Goal: Task Accomplishment & Management: Use online tool/utility

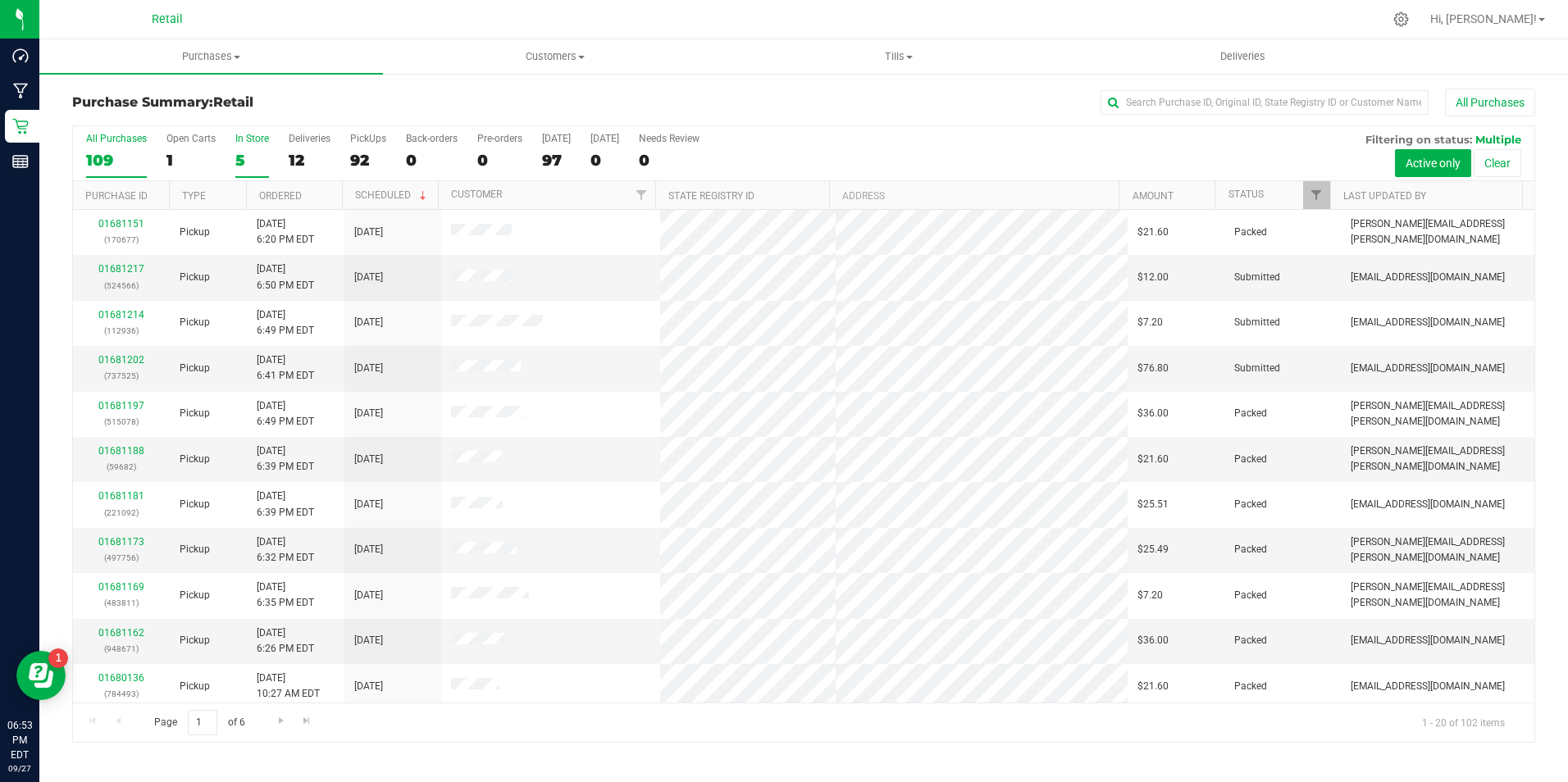
click at [255, 148] on label "In Store 5" at bounding box center [252, 154] width 34 height 45
click at [0, 0] on input "In Store 5" at bounding box center [0, 0] width 0 height 0
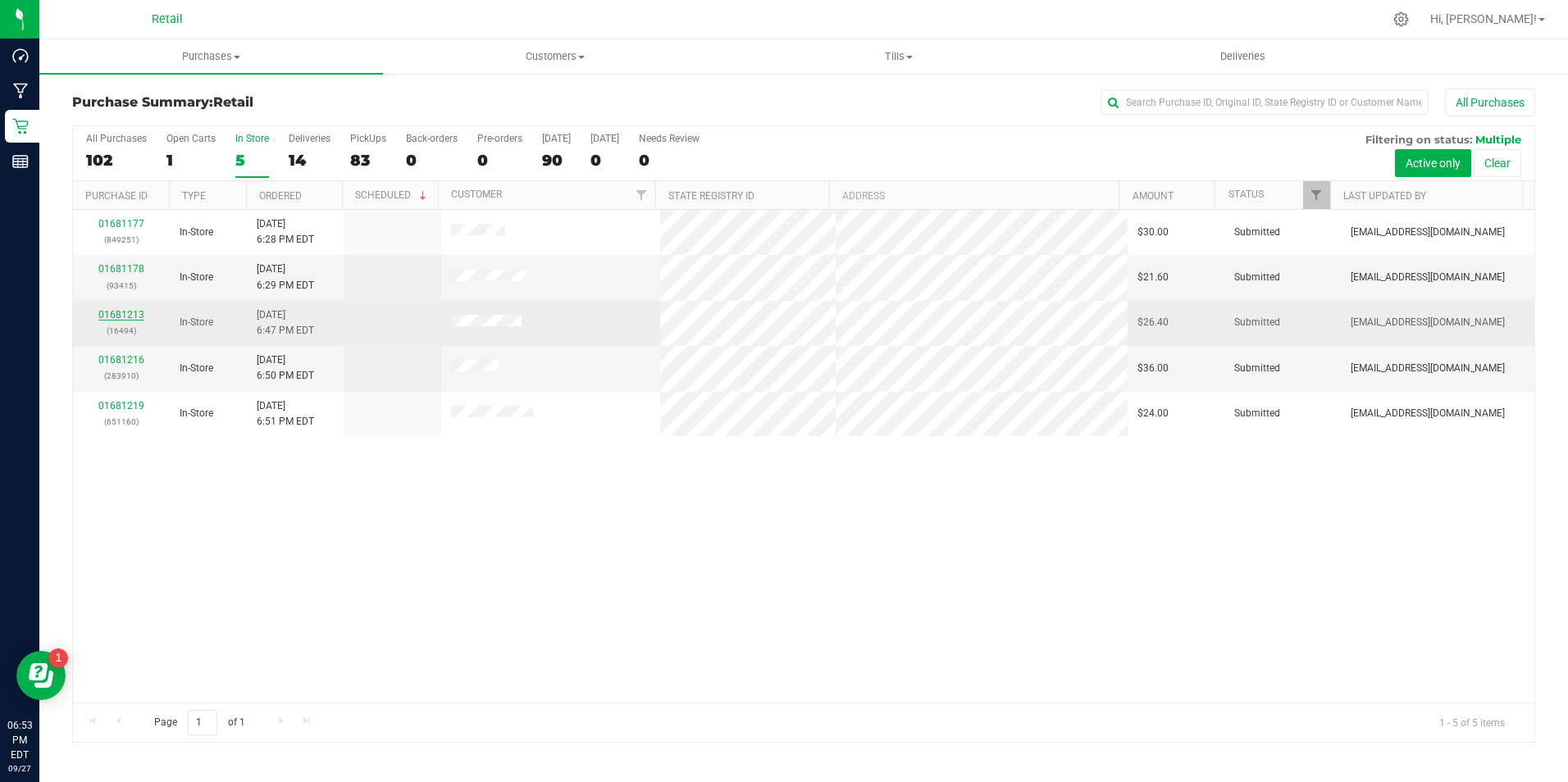
click at [133, 319] on link "01681213" at bounding box center [122, 314] width 46 height 12
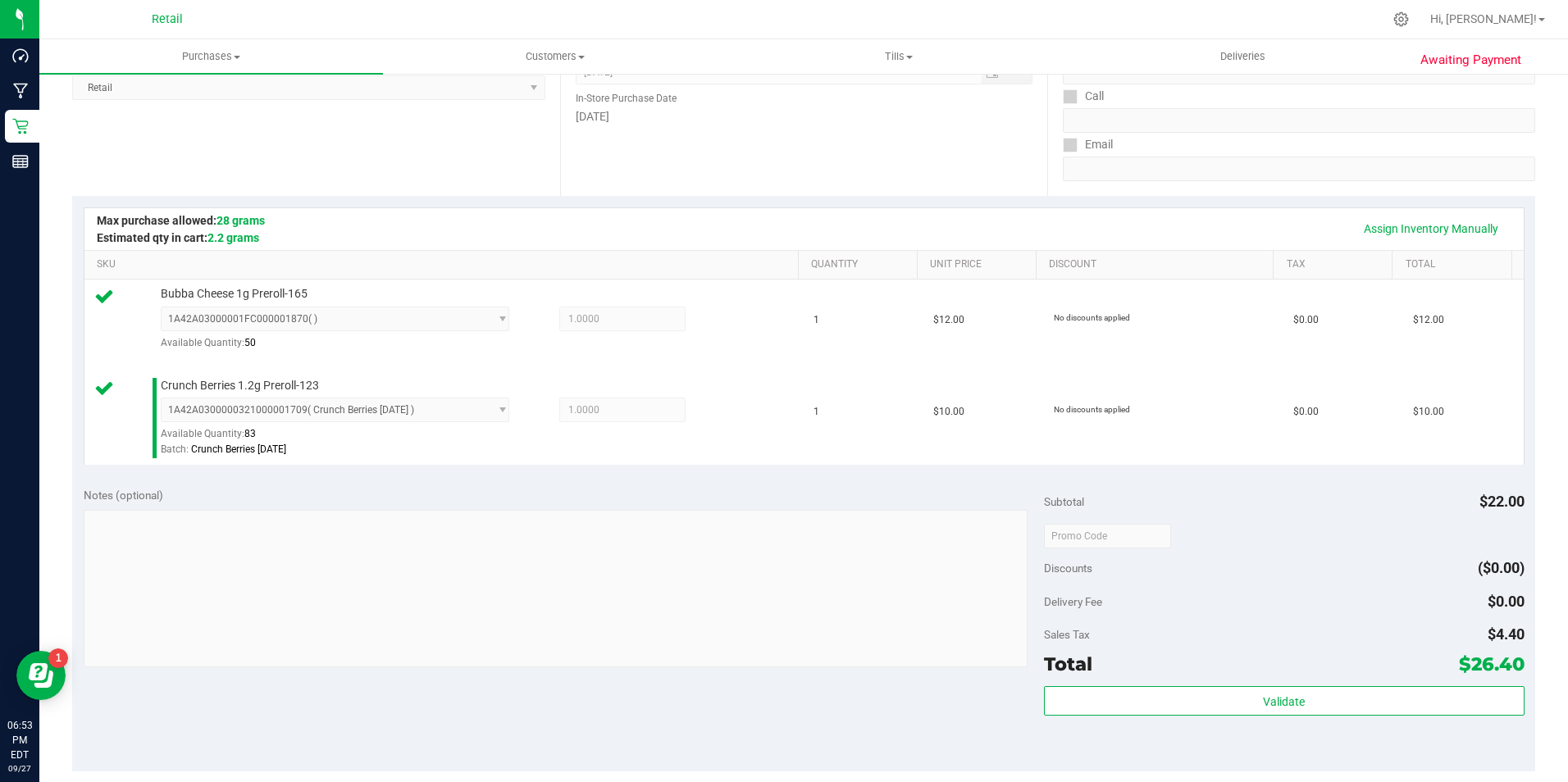
scroll to position [650, 0]
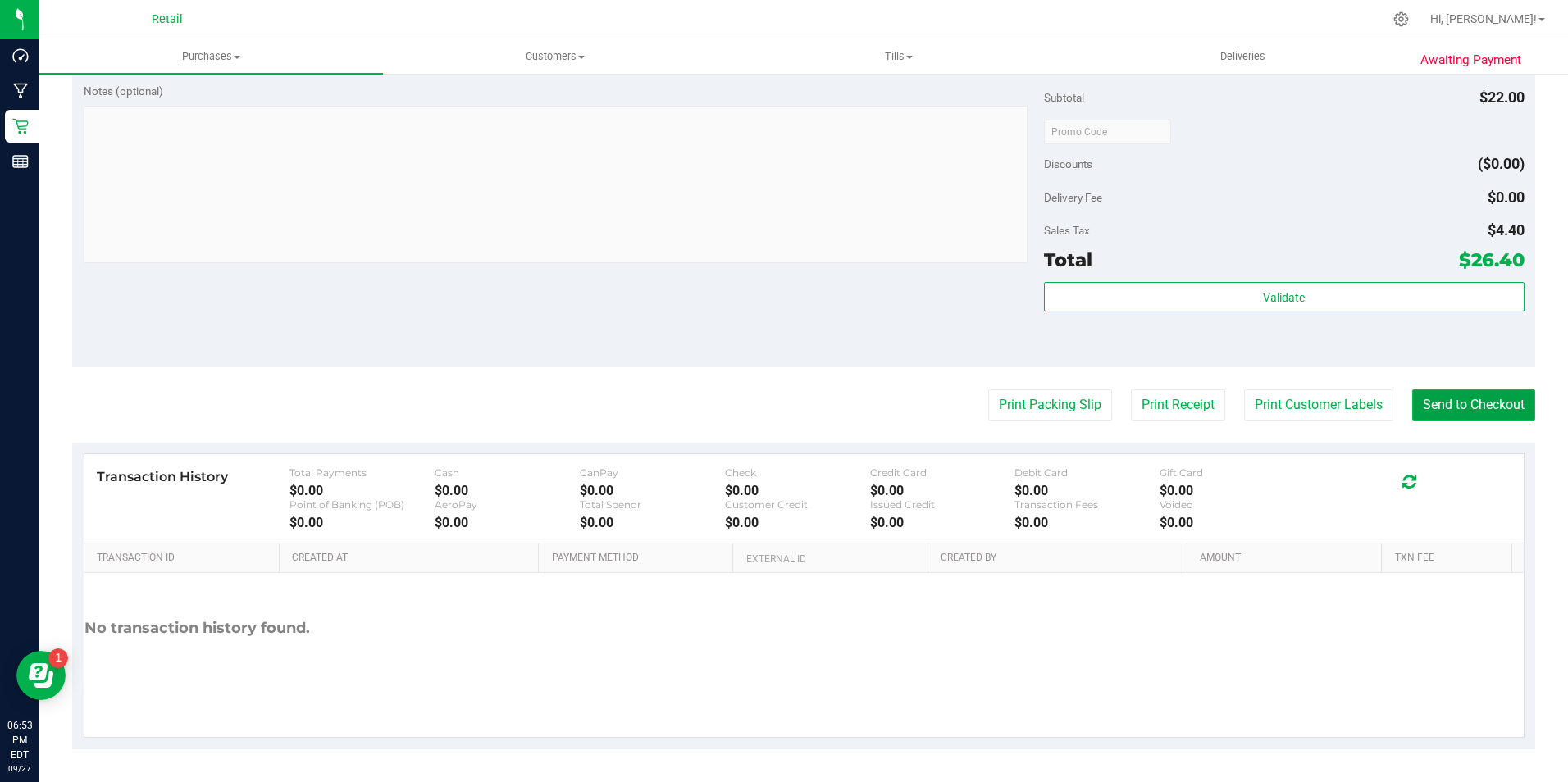
click at [1454, 399] on button "Send to Checkout" at bounding box center [1474, 405] width 123 height 31
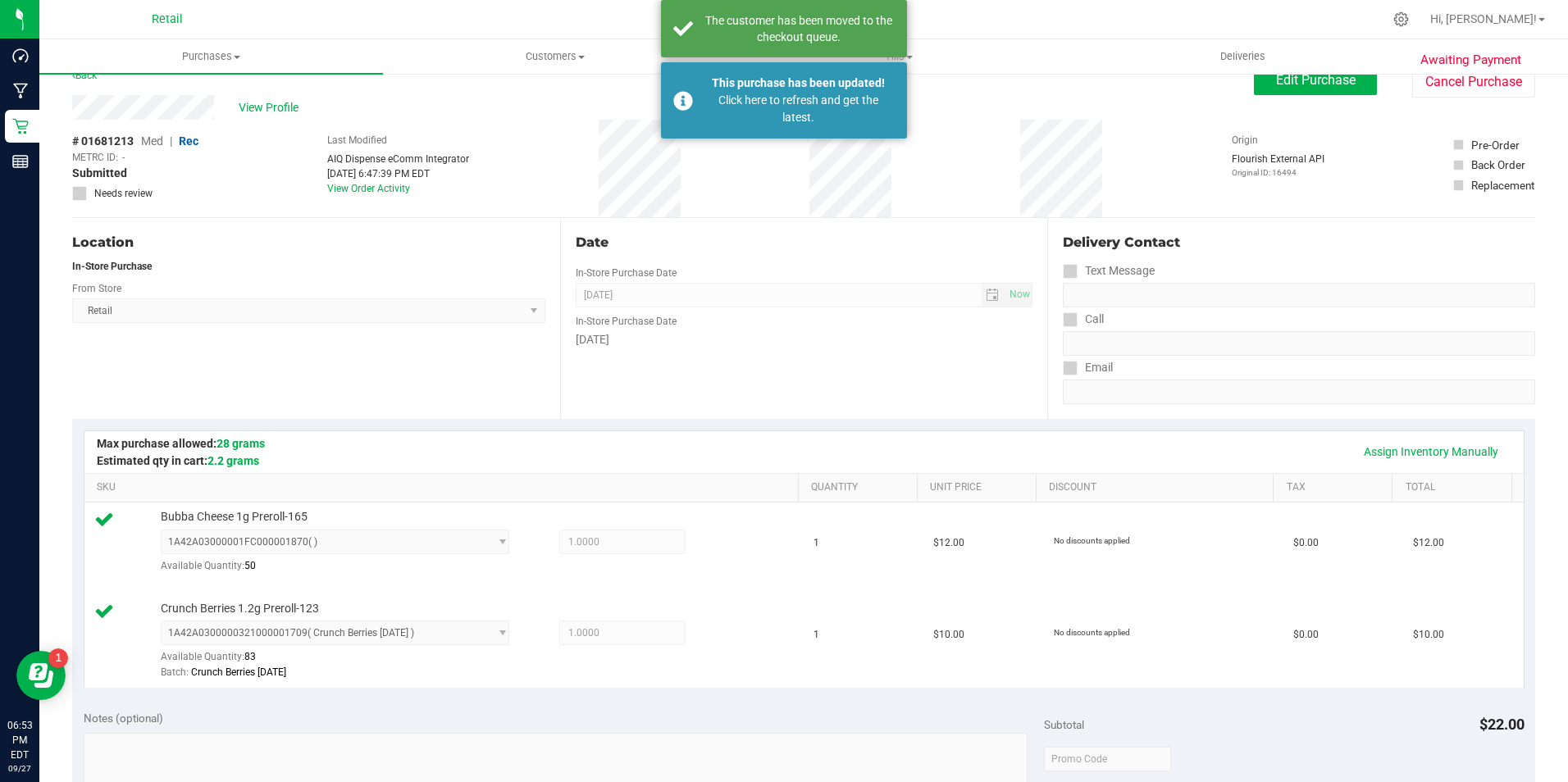
scroll to position [0, 0]
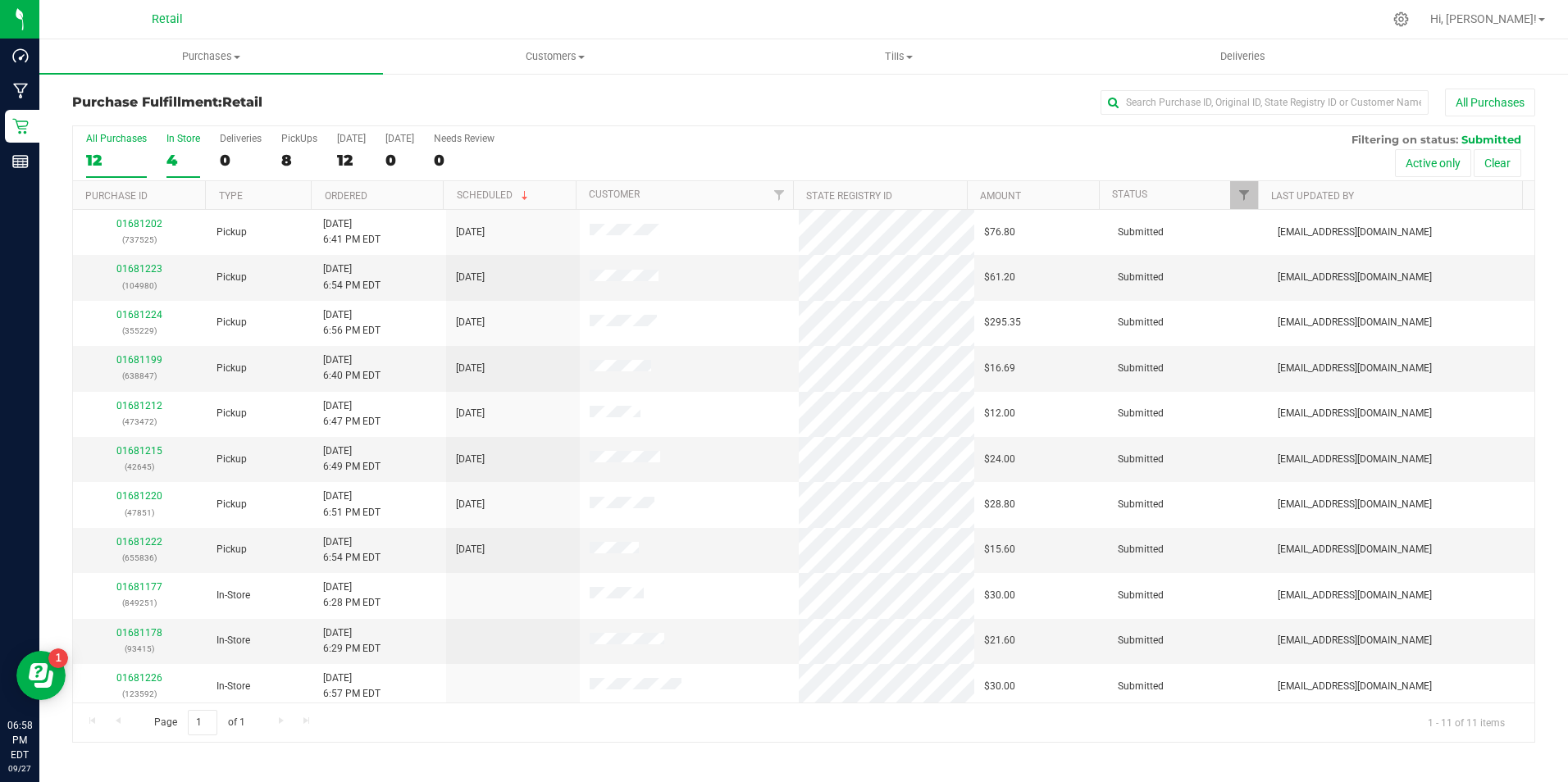
click at [177, 151] on div "4" at bounding box center [183, 160] width 34 height 19
click at [0, 0] on input "In Store 4" at bounding box center [0, 0] width 0 height 0
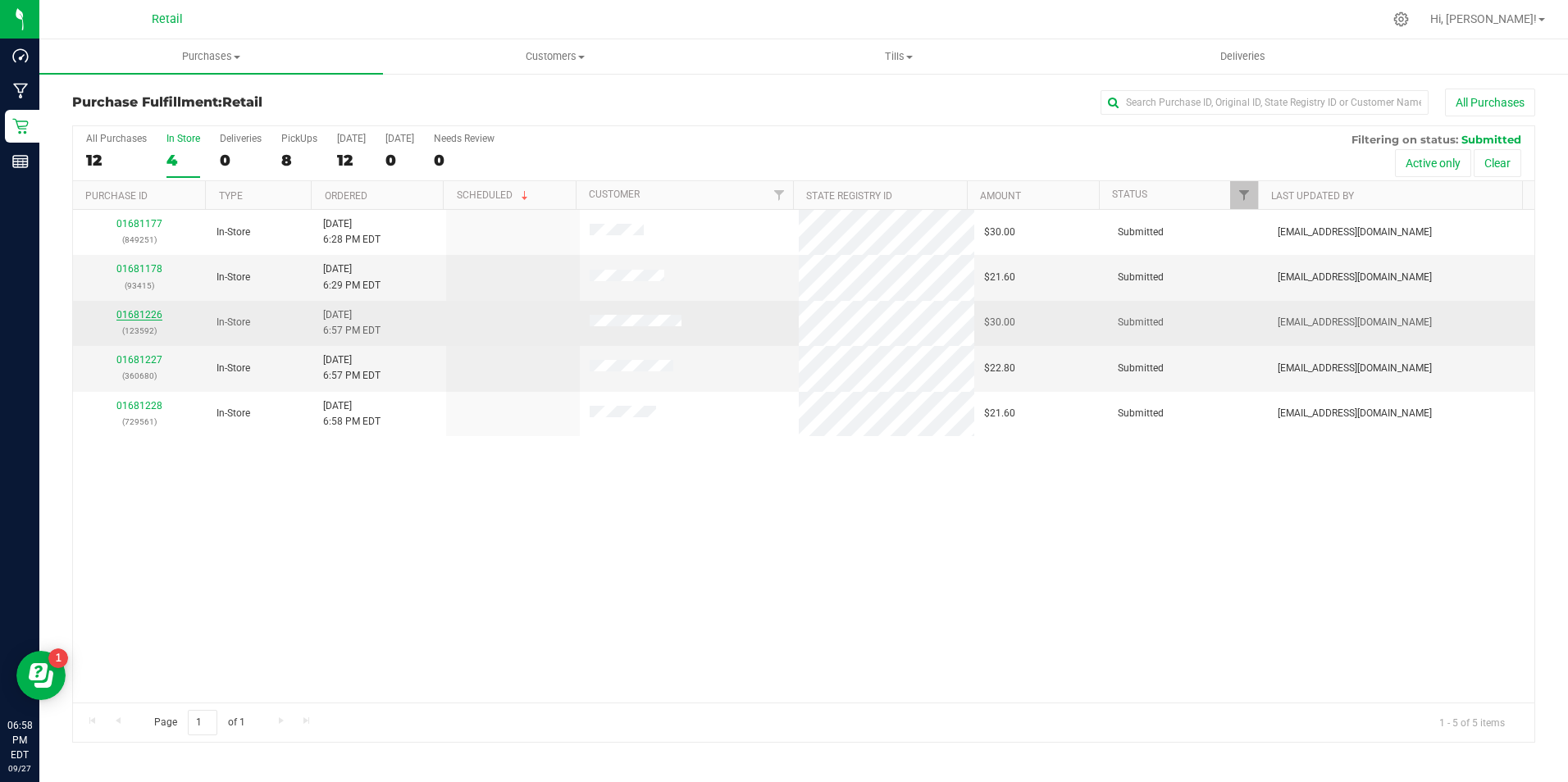
click at [132, 316] on link "01681226" at bounding box center [139, 314] width 46 height 12
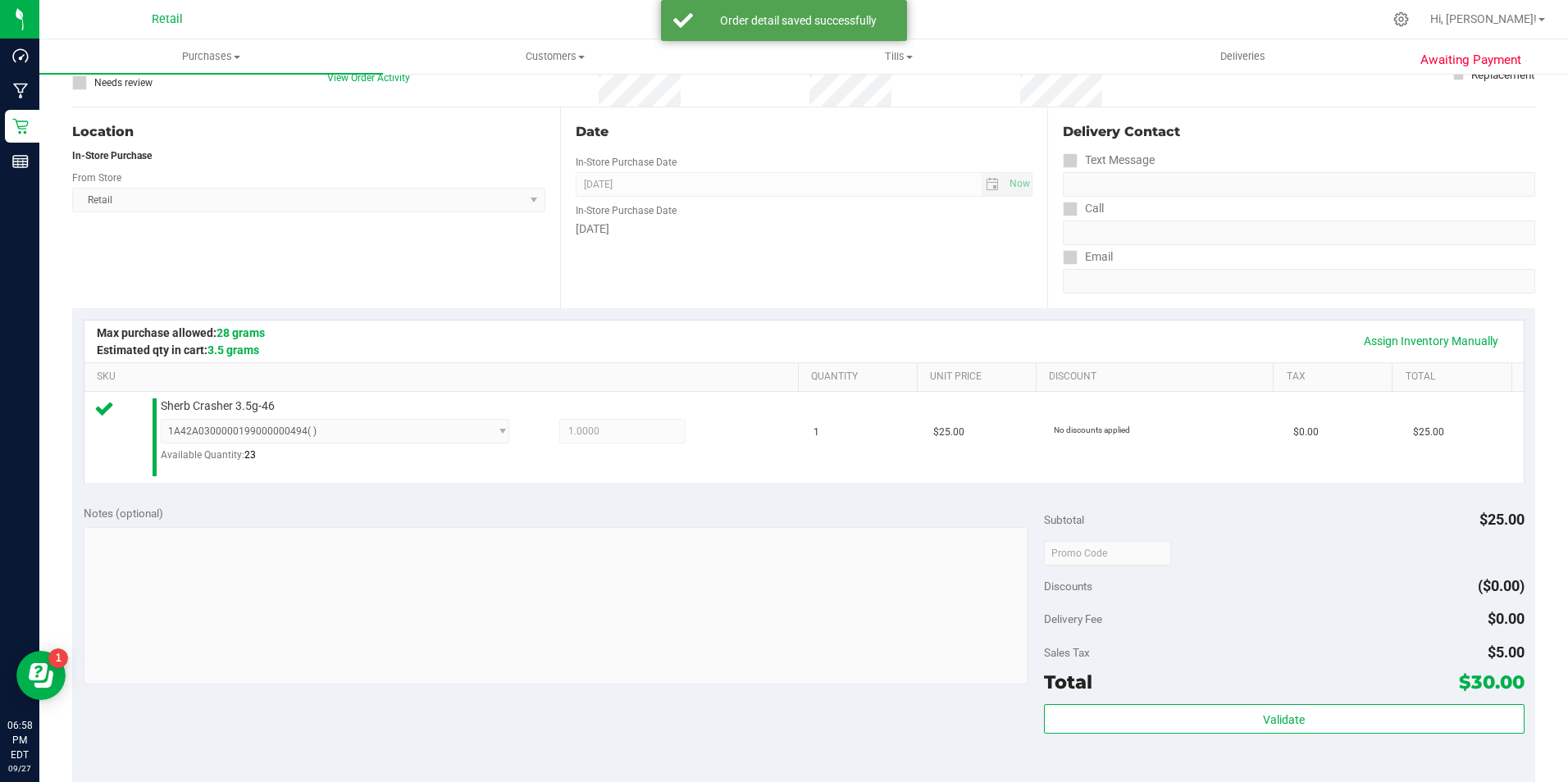
scroll to position [246, 0]
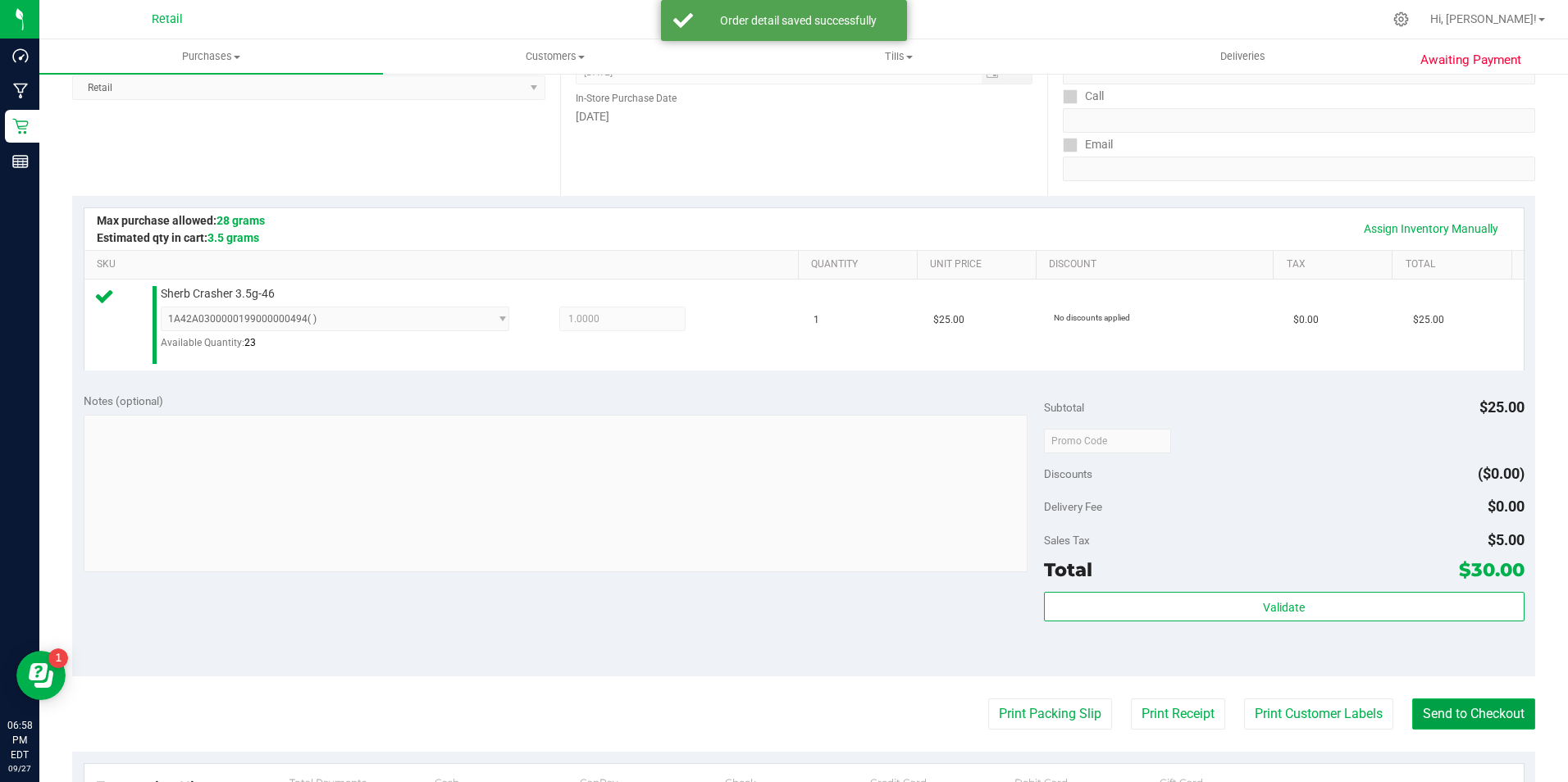
click at [1423, 703] on button "Send to Checkout" at bounding box center [1474, 714] width 123 height 31
